Goal: Information Seeking & Learning: Learn about a topic

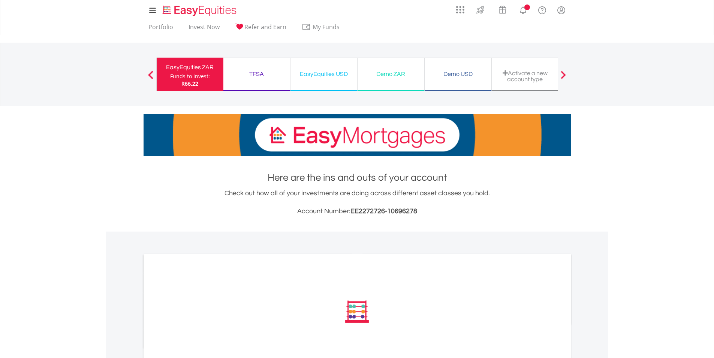
scroll to position [173, 0]
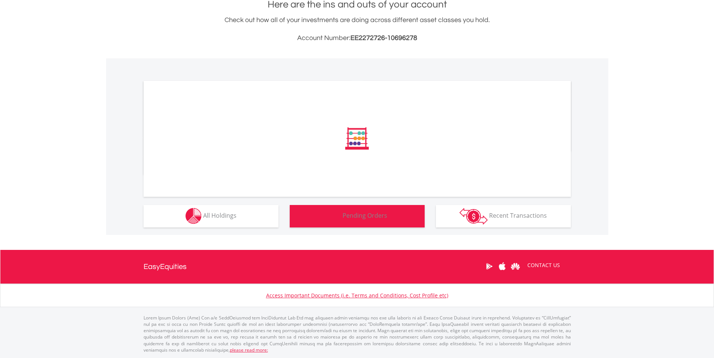
drag, startPoint x: 370, startPoint y: 214, endPoint x: 366, endPoint y: 214, distance: 3.8
click at [370, 214] on div "﻿ Distribution Current Value Show All" at bounding box center [357, 146] width 502 height 177
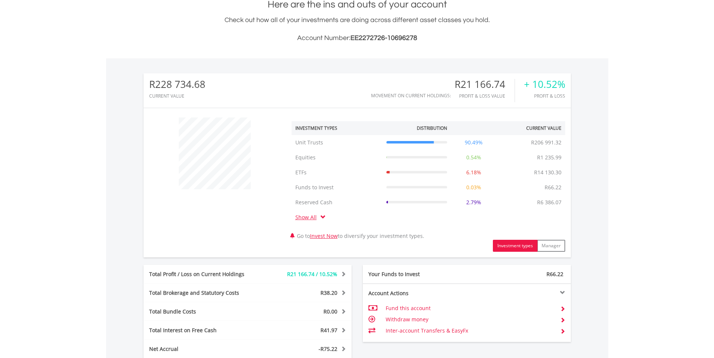
scroll to position [72, 142]
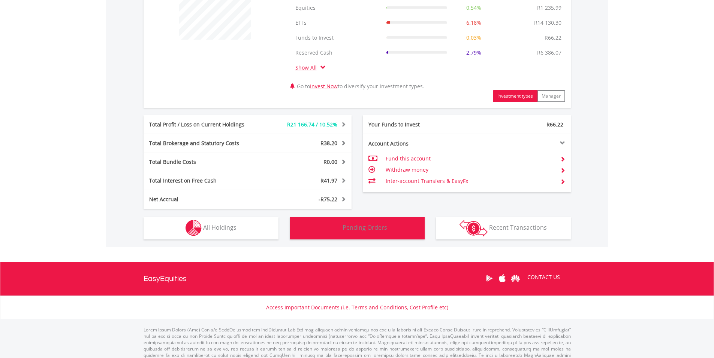
click at [345, 227] on span "Pending Orders" at bounding box center [364, 228] width 45 height 8
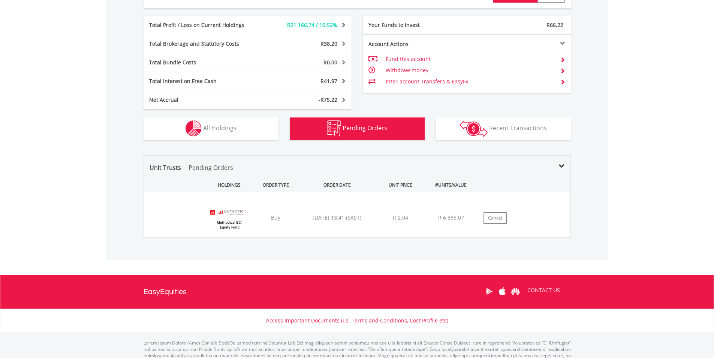
scroll to position [448, 0]
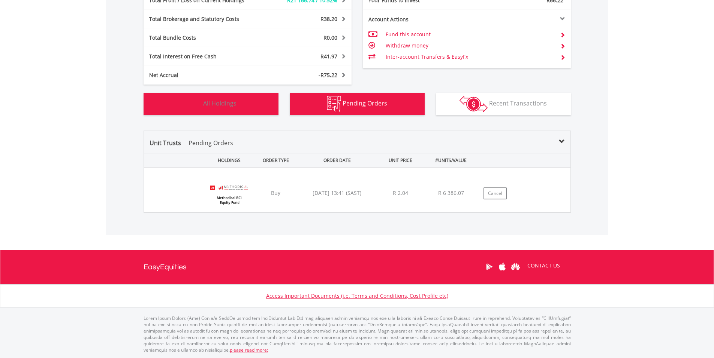
click at [221, 102] on span "All Holdings" at bounding box center [219, 103] width 33 height 8
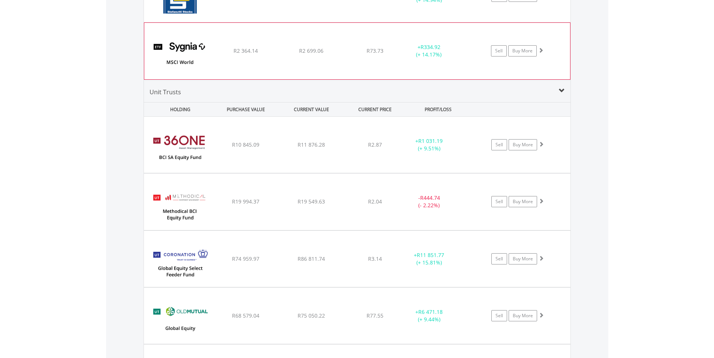
scroll to position [960, 0]
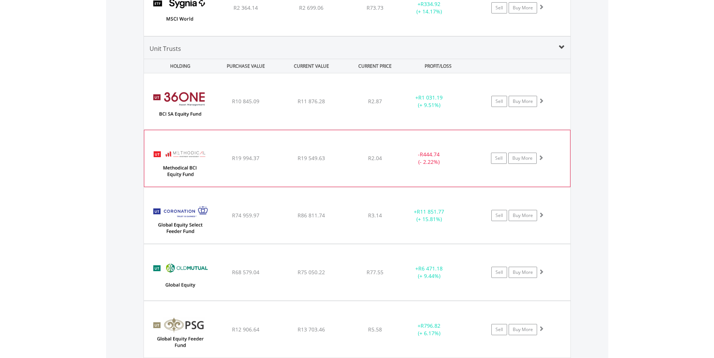
click at [186, 157] on img at bounding box center [180, 162] width 64 height 45
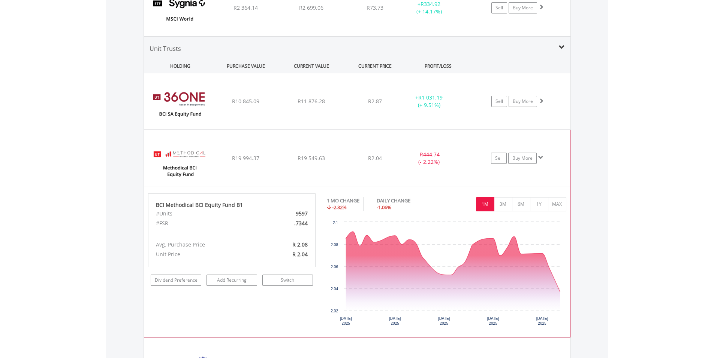
click at [187, 157] on img at bounding box center [180, 162] width 64 height 45
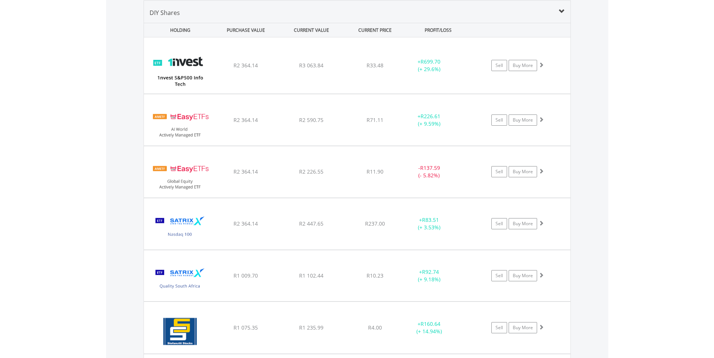
scroll to position [586, 0]
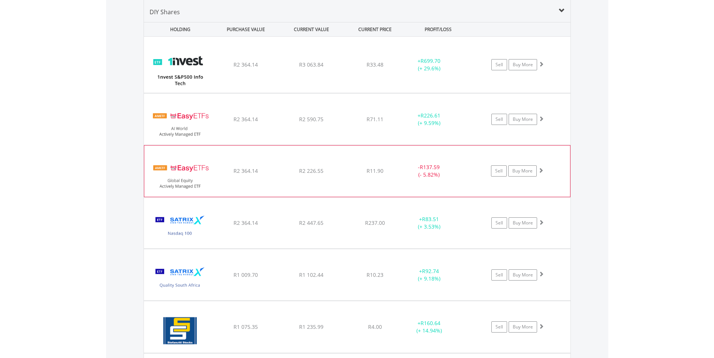
click at [194, 164] on img at bounding box center [180, 175] width 64 height 40
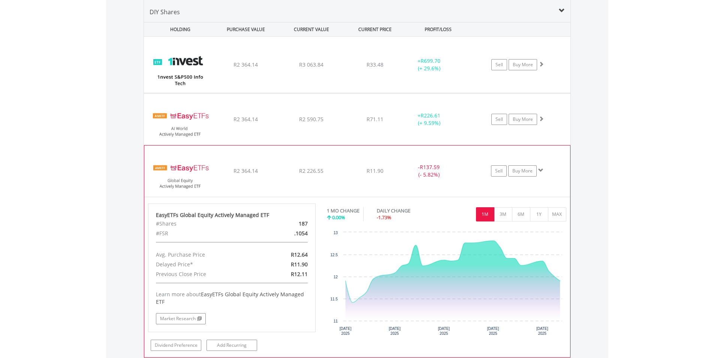
click at [190, 160] on img at bounding box center [180, 175] width 64 height 40
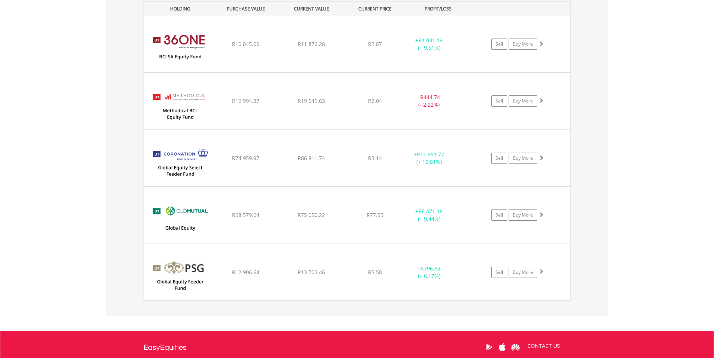
scroll to position [1036, 0]
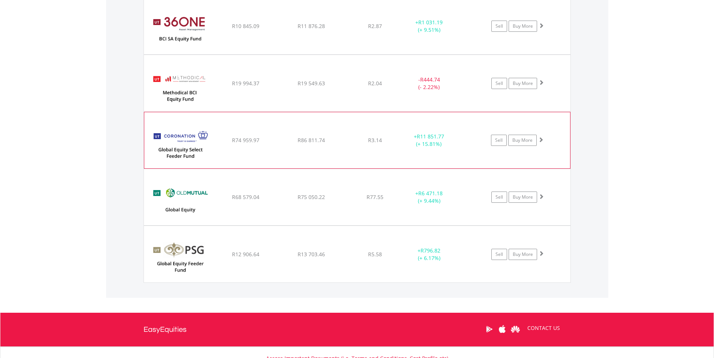
click at [184, 146] on img at bounding box center [180, 144] width 64 height 45
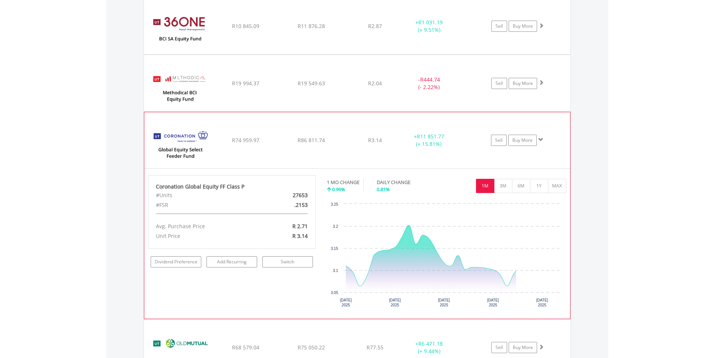
click at [183, 141] on img at bounding box center [180, 144] width 64 height 45
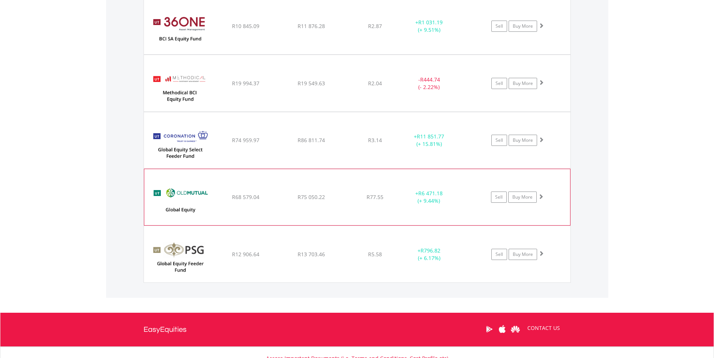
click at [176, 195] on img at bounding box center [180, 201] width 64 height 45
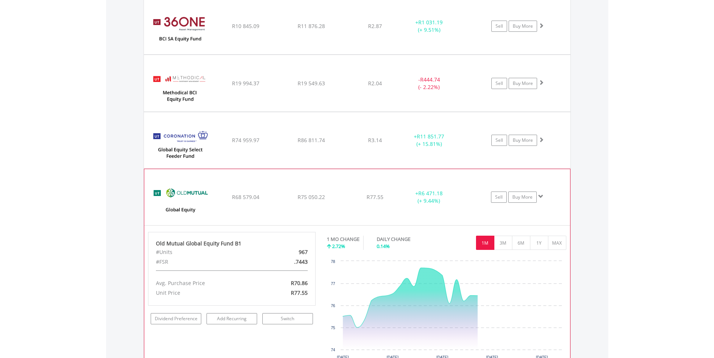
click at [176, 195] on img at bounding box center [180, 201] width 64 height 45
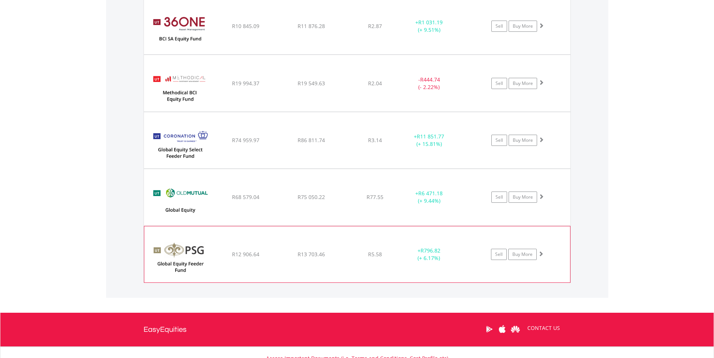
click at [180, 252] on img at bounding box center [180, 258] width 64 height 45
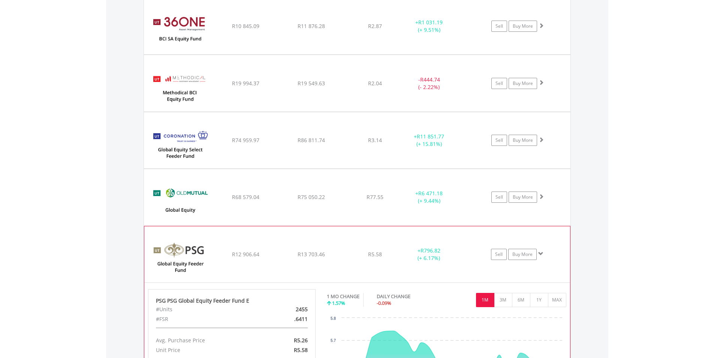
click at [180, 252] on img at bounding box center [180, 258] width 64 height 45
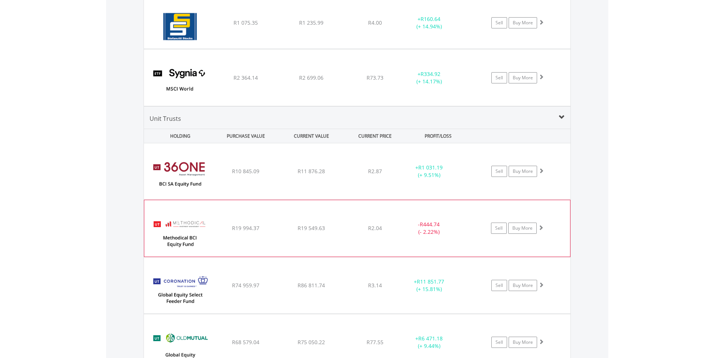
scroll to position [886, 0]
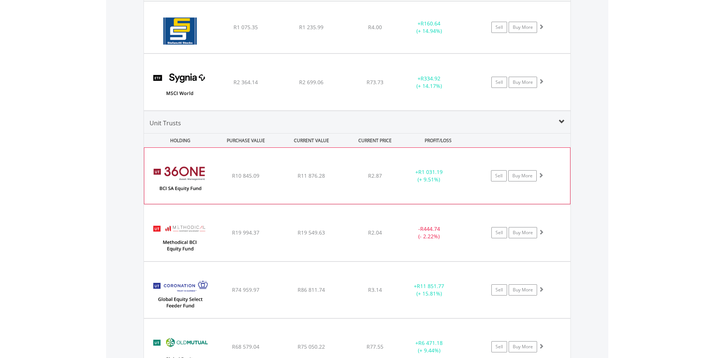
click at [166, 172] on img at bounding box center [180, 179] width 64 height 45
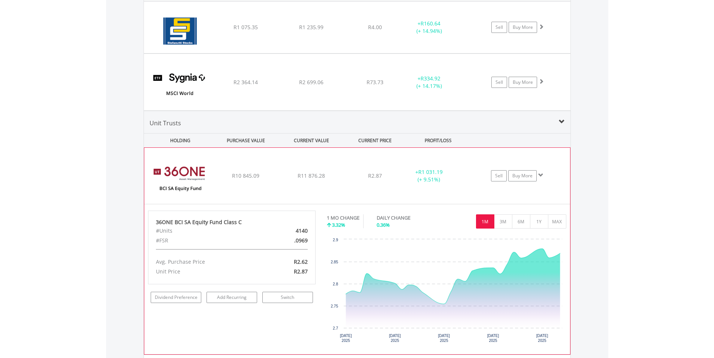
click at [166, 172] on img at bounding box center [180, 179] width 64 height 45
